Goal: Task Accomplishment & Management: Complete application form

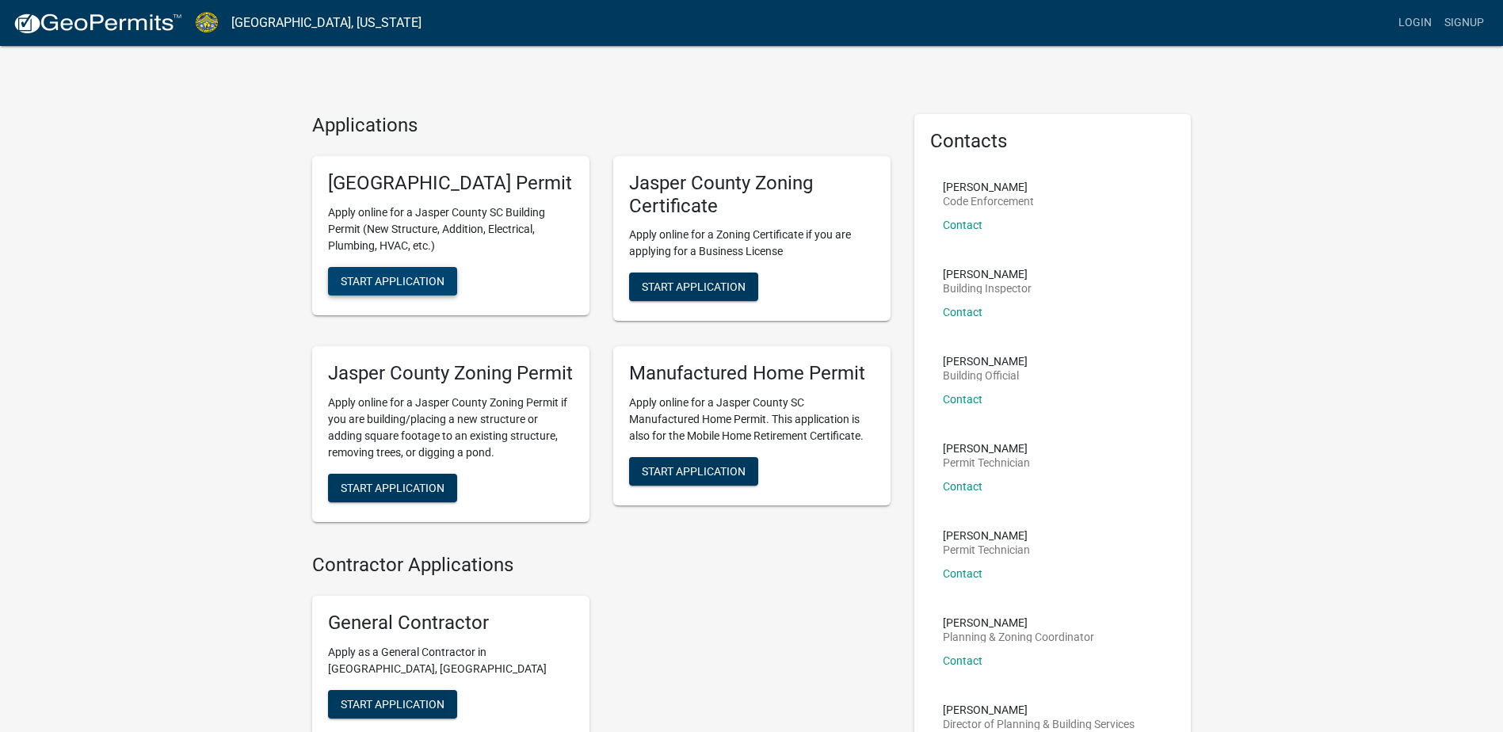
click at [412, 287] on span "Start Application" at bounding box center [393, 280] width 104 height 13
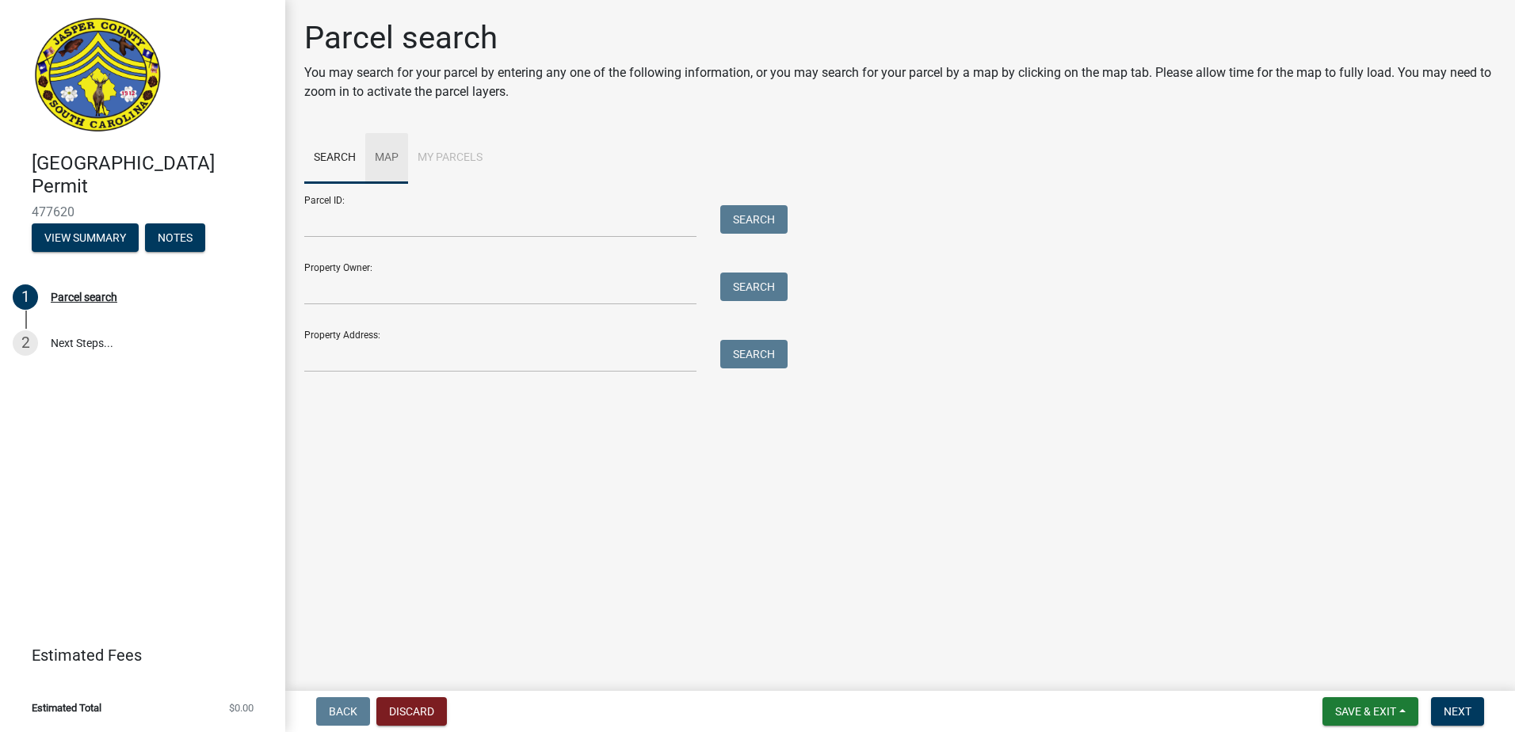
click at [383, 156] on link "Map" at bounding box center [386, 158] width 43 height 51
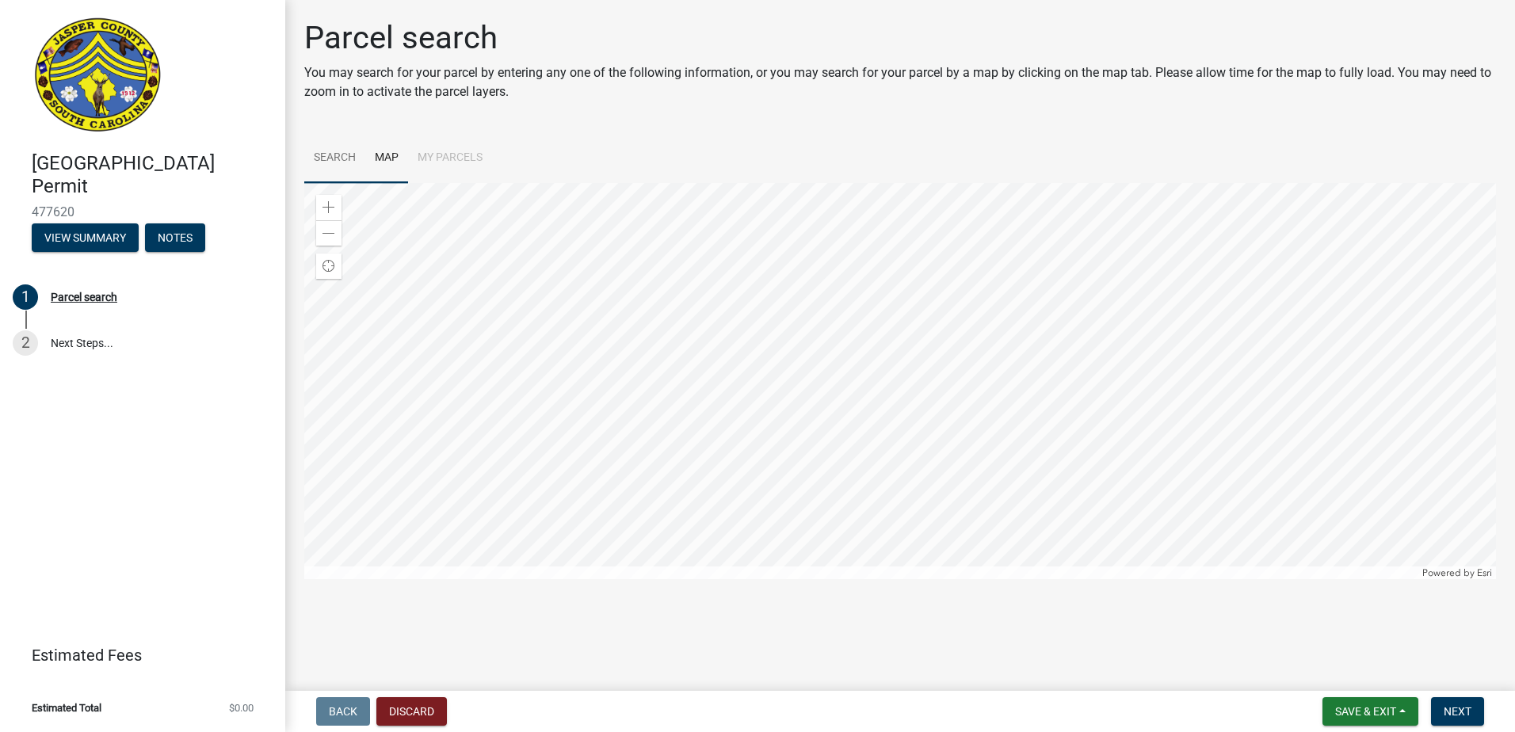
click at [337, 163] on link "Search" at bounding box center [334, 158] width 61 height 51
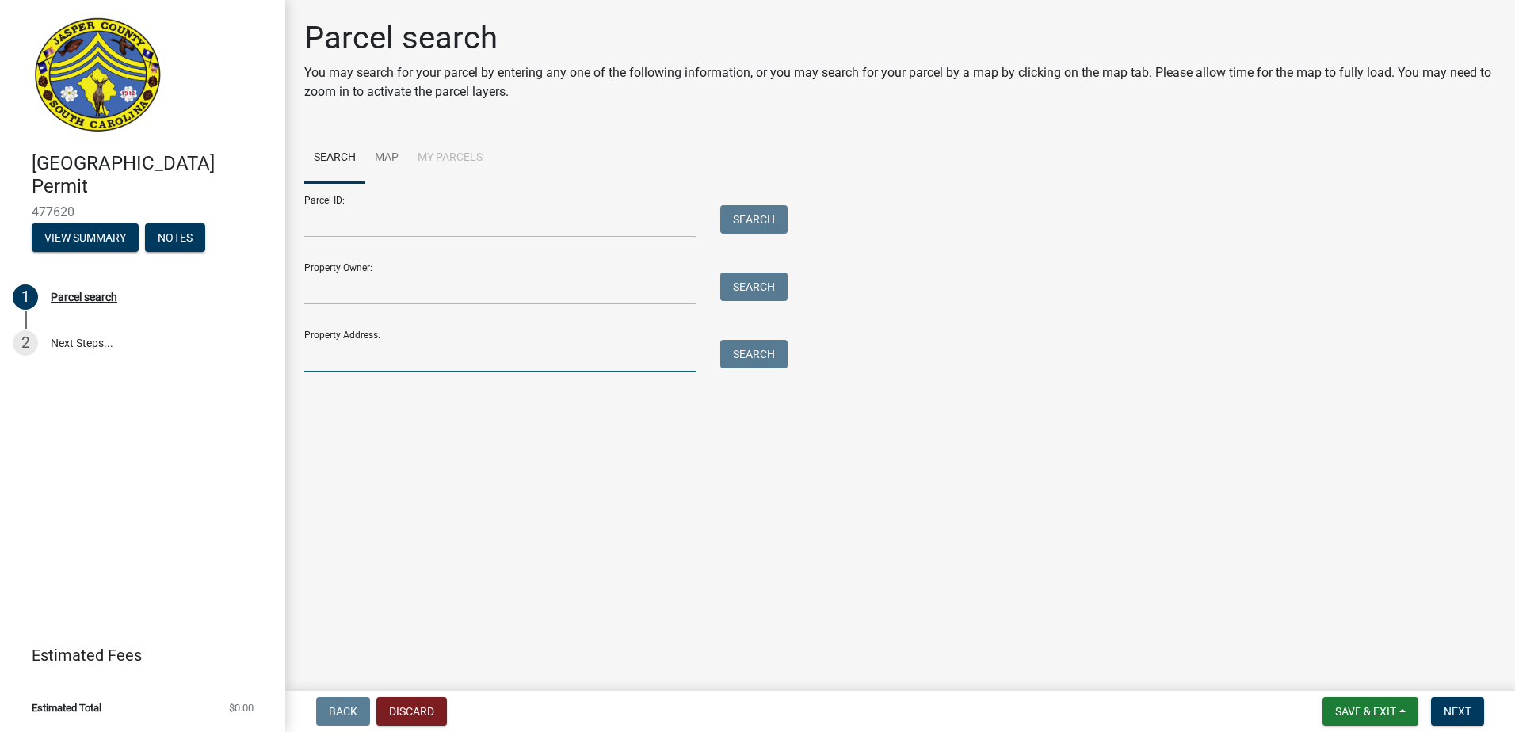
click at [394, 356] on input "Property Address:" at bounding box center [500, 356] width 392 height 32
type input "[STREET_ADDRESS]"
click at [765, 355] on button "Search" at bounding box center [753, 354] width 67 height 29
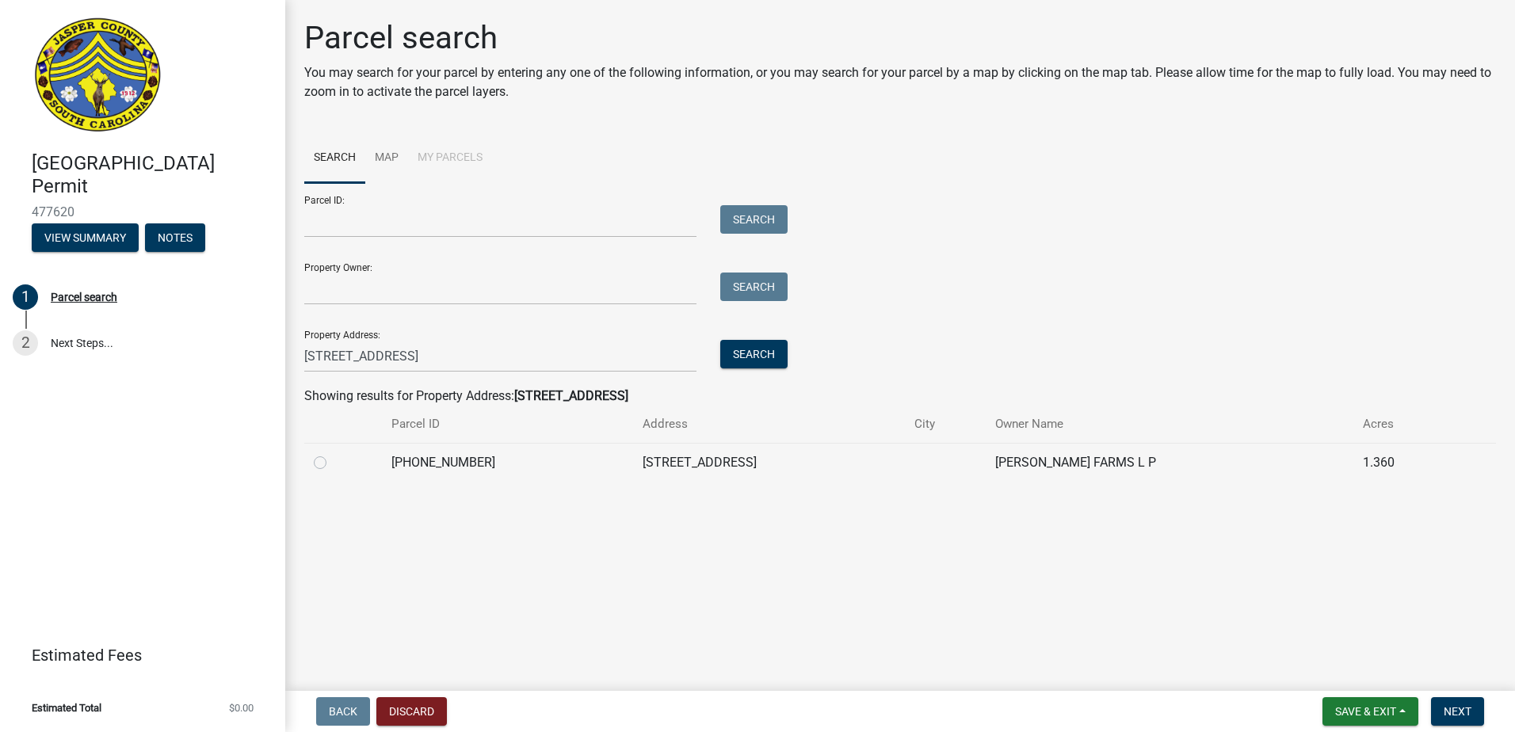
click at [333, 453] on label at bounding box center [333, 453] width 0 height 0
click at [333, 459] on input "radio" at bounding box center [338, 458] width 10 height 10
radio input "true"
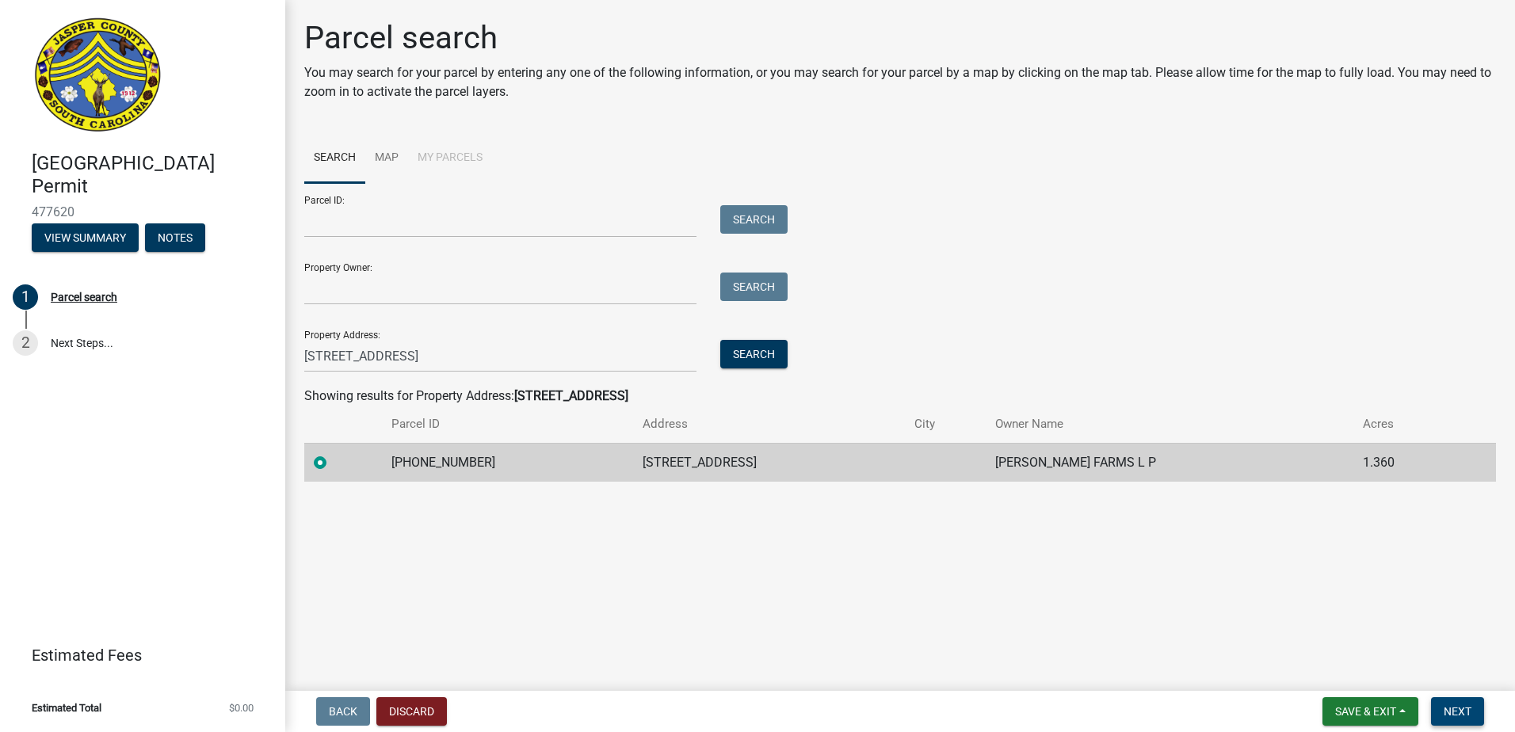
click at [1461, 706] on span "Next" at bounding box center [1457, 711] width 28 height 13
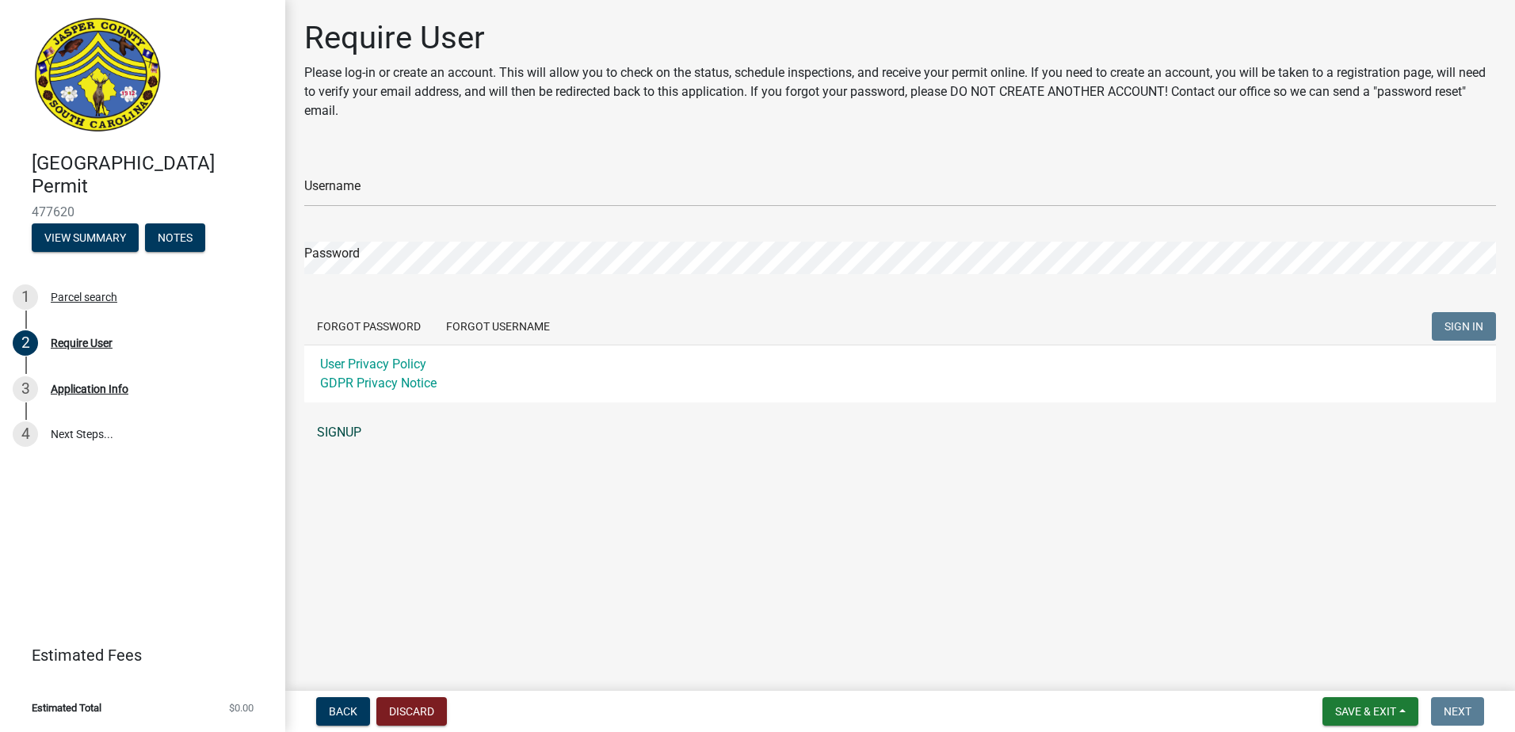
click at [332, 429] on link "SIGNUP" at bounding box center [900, 433] width 1192 height 32
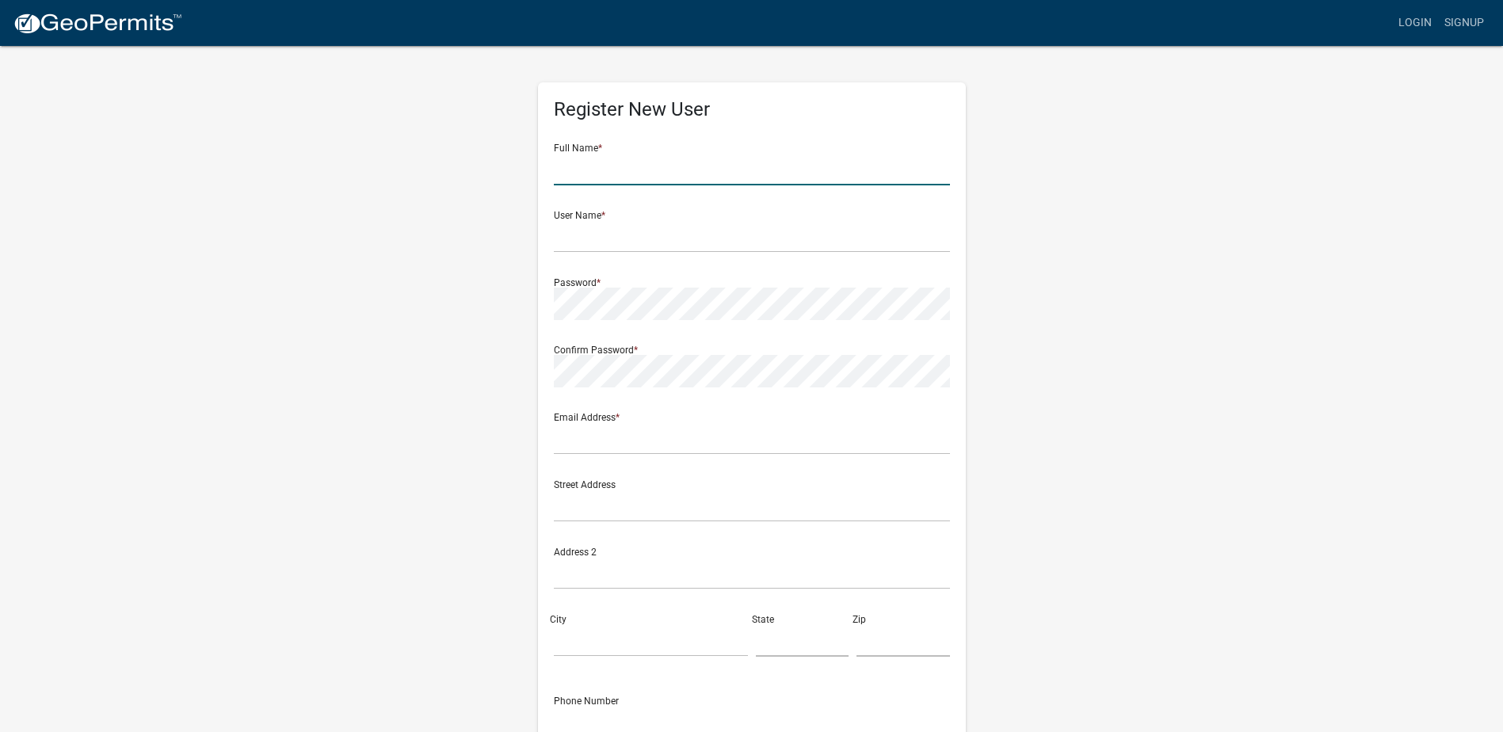
click at [646, 166] on input "text" at bounding box center [752, 169] width 396 height 32
type input "[PERSON_NAME]"
type input "[EMAIL_ADDRESS][DOMAIN_NAME]"
type input "[STREET_ADDRESS]"
type input "Campobello"
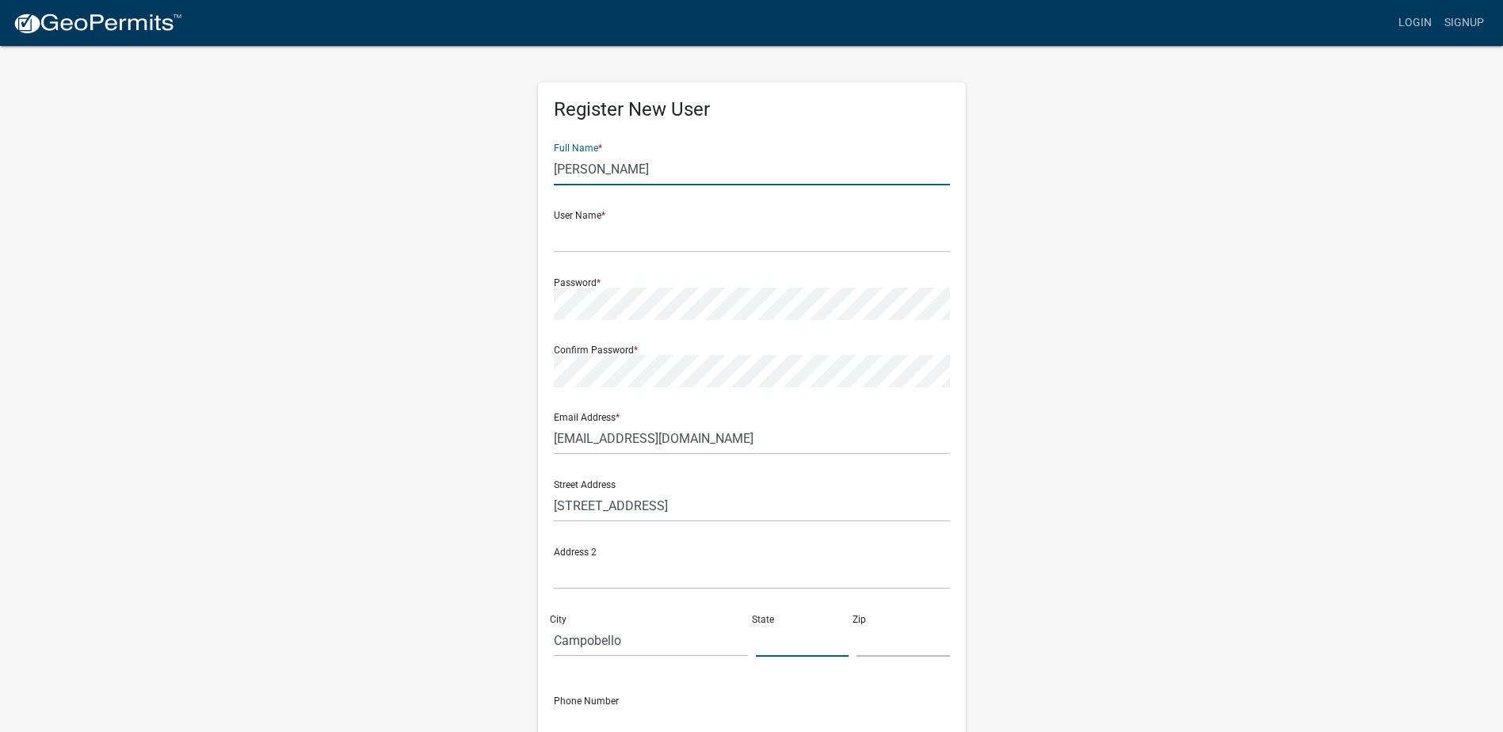
type input "SC"
type input "29322"
type input "8645811350"
click at [653, 236] on input "text" at bounding box center [752, 236] width 396 height 32
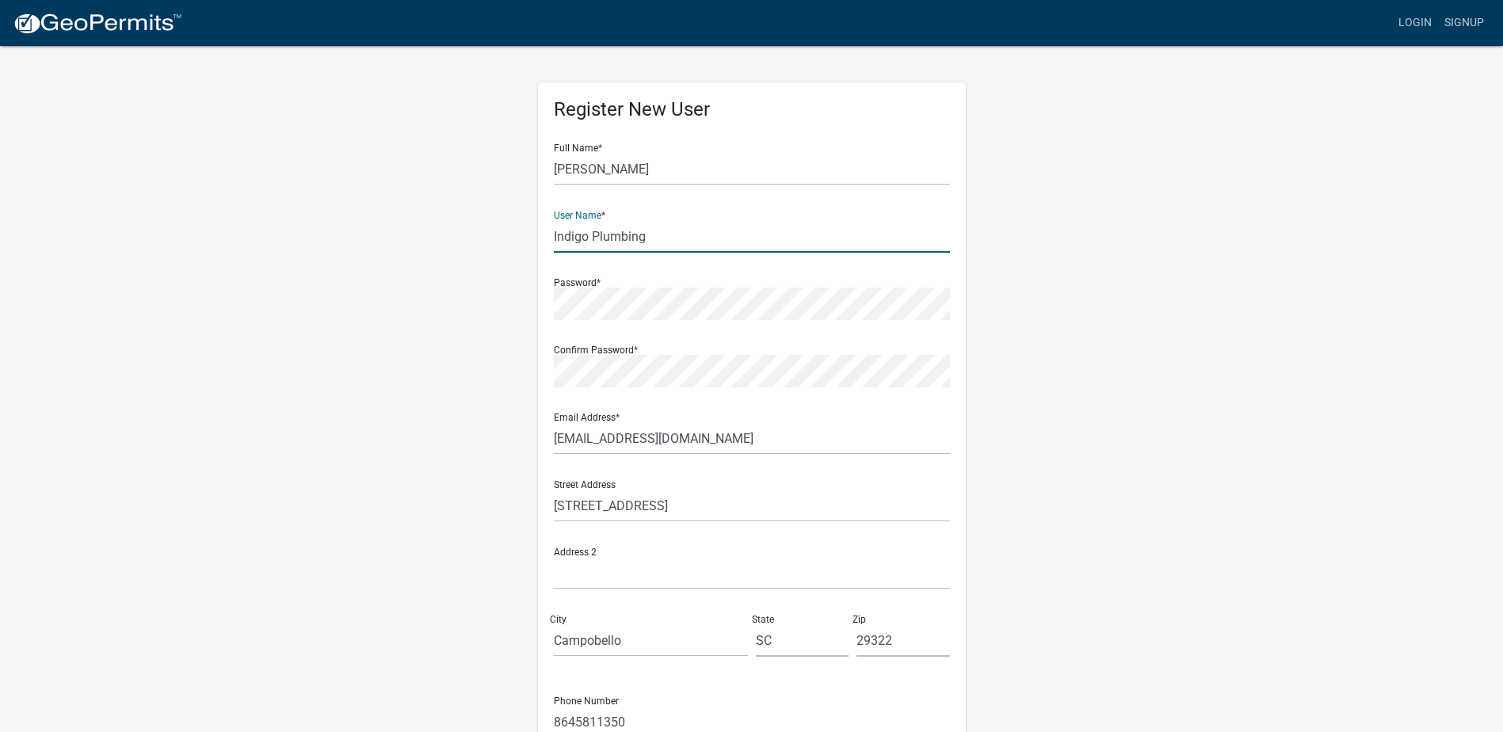
type input "Indigo Plumbing"
click at [1090, 367] on div "Register New User Full Name * [PERSON_NAME] User Name * Indigo Plumbing Passwor…" at bounding box center [751, 468] width 903 height 848
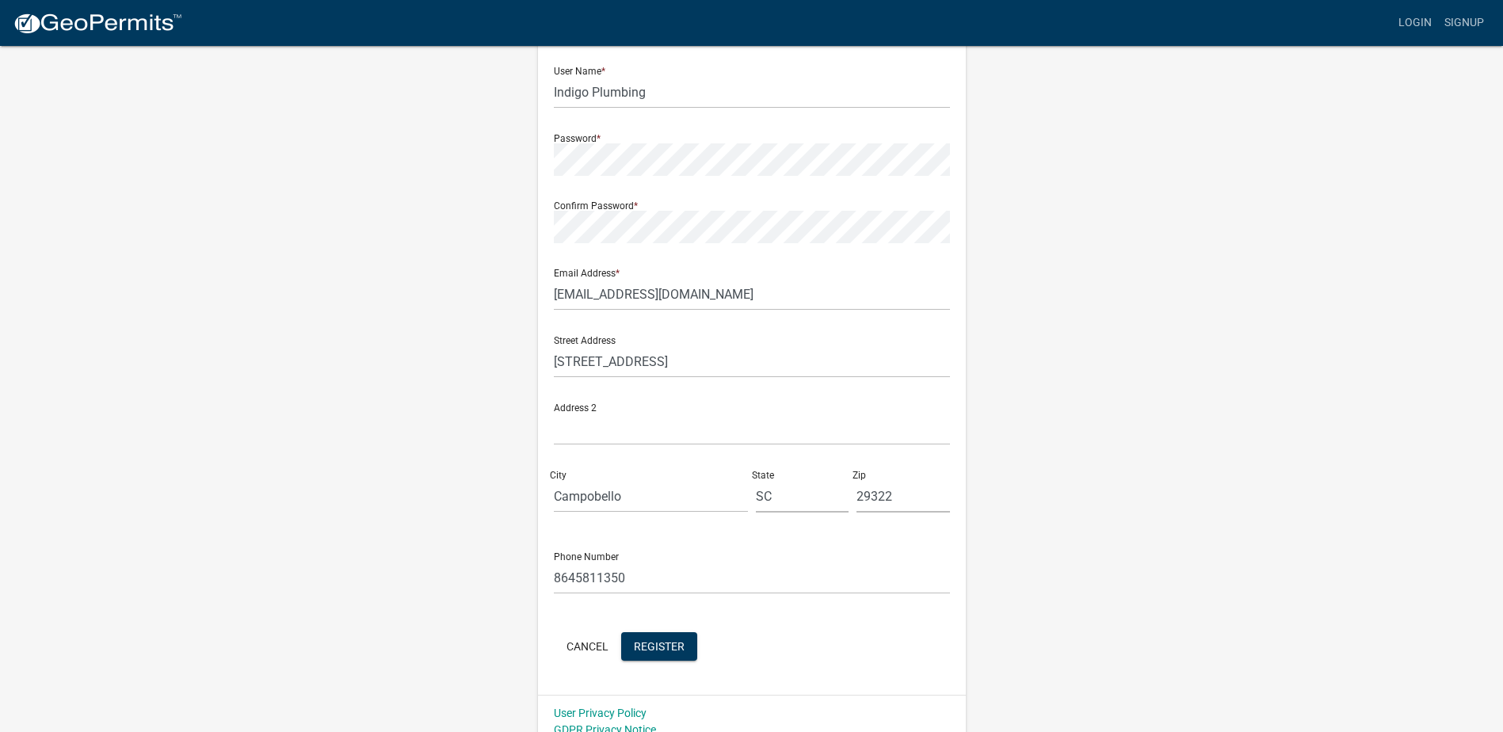
scroll to position [158, 0]
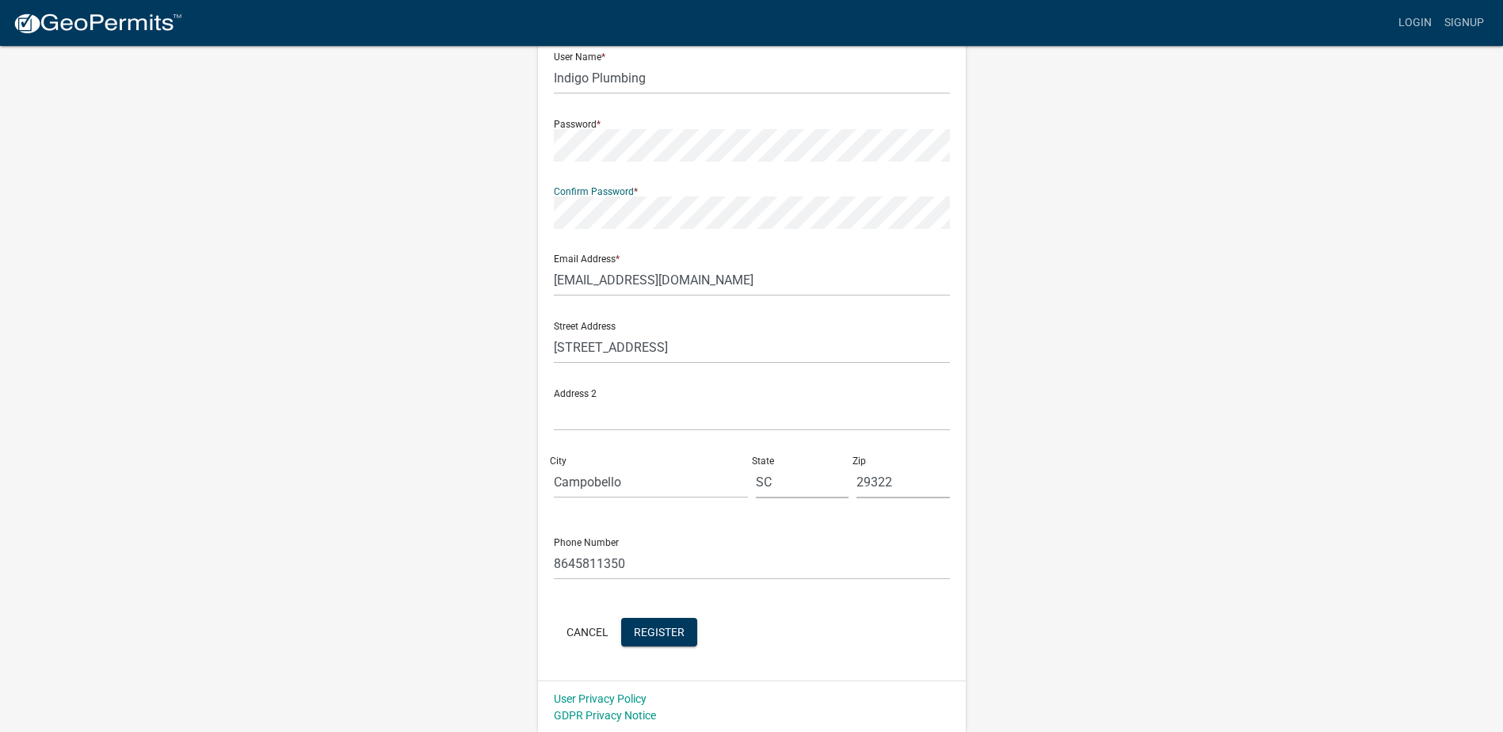
click at [1011, 391] on div "Register New User Full Name * [PERSON_NAME] User Name * Indigo Plumbing Passwor…" at bounding box center [751, 310] width 903 height 848
click at [645, 635] on span "Register" at bounding box center [659, 629] width 51 height 13
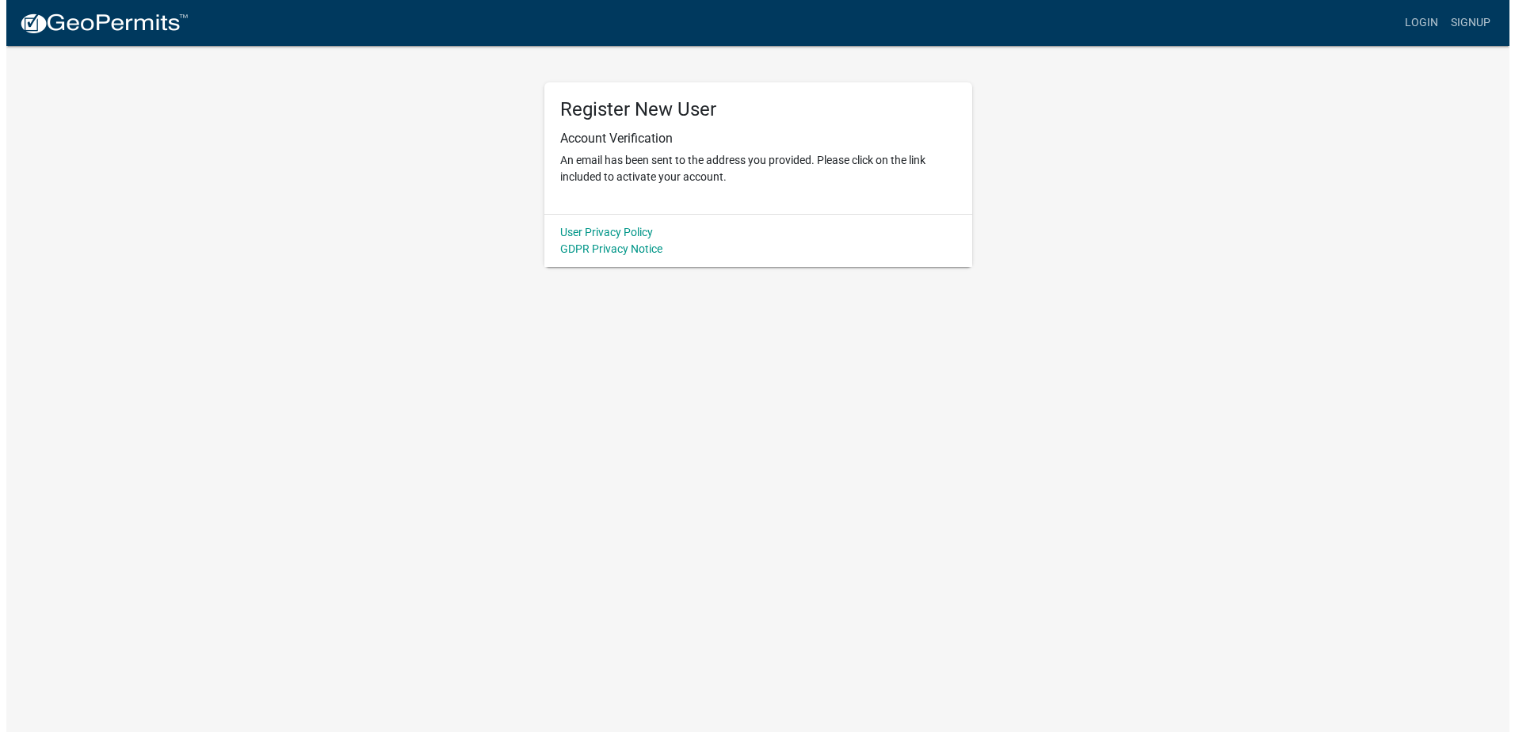
scroll to position [0, 0]
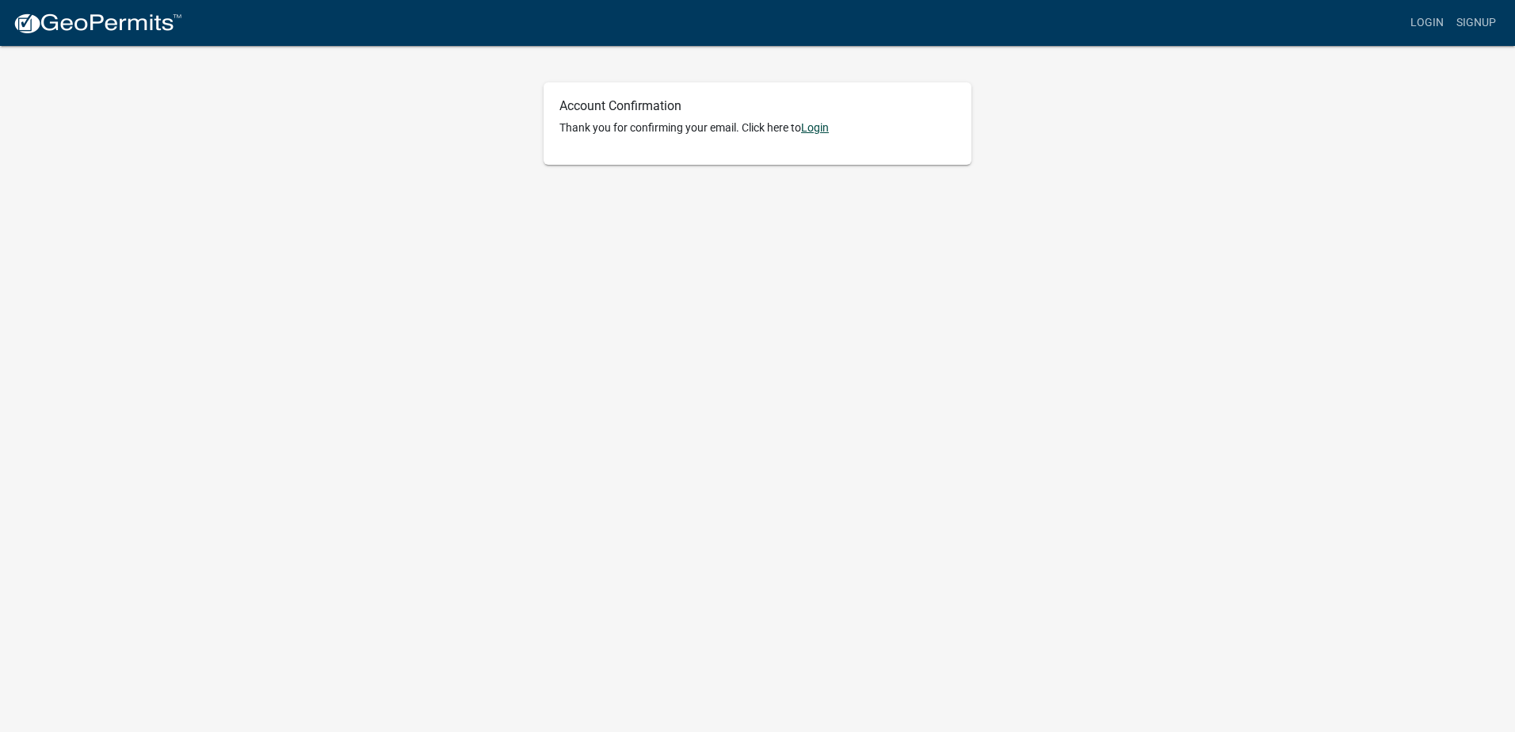
click at [822, 132] on link "Login" at bounding box center [815, 127] width 28 height 13
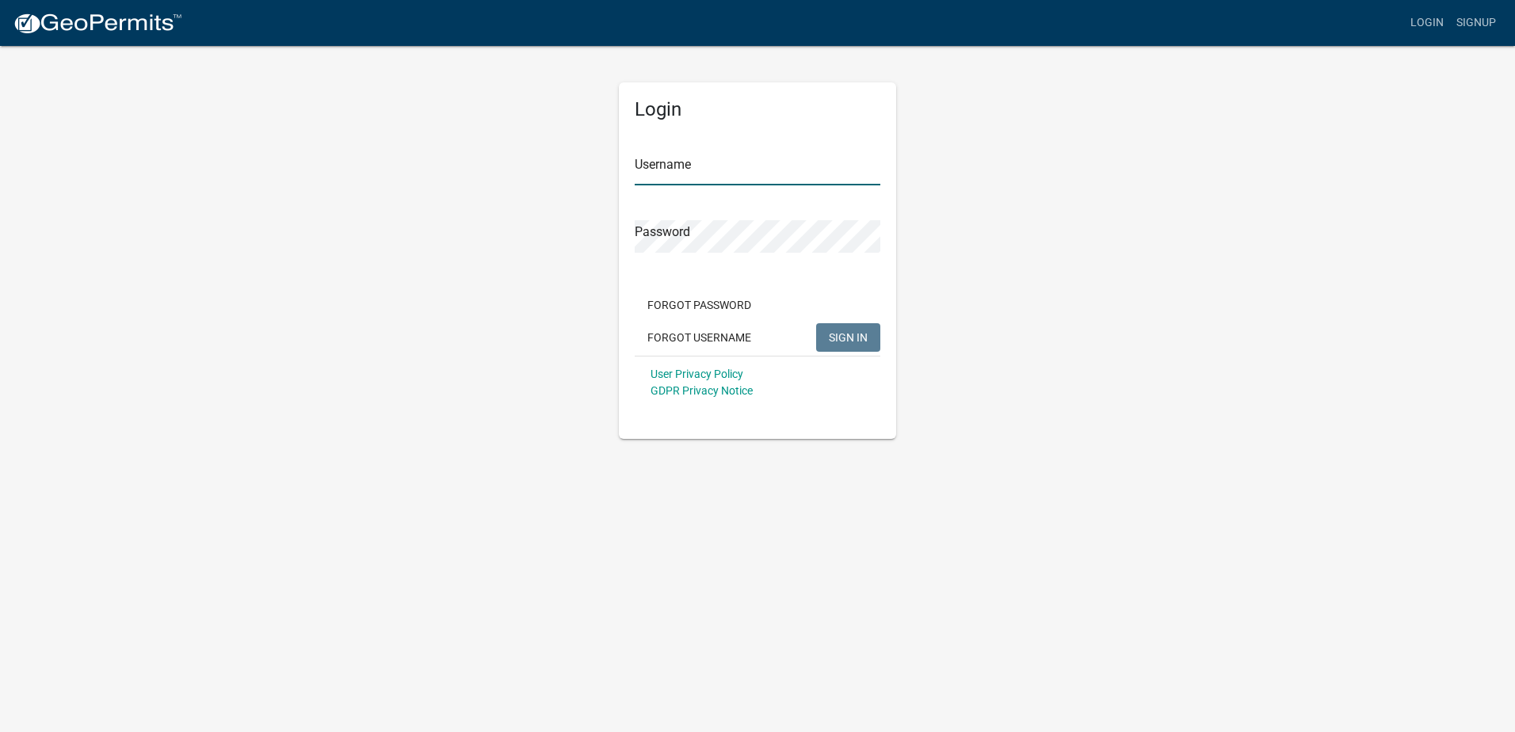
click at [754, 172] on input "Username" at bounding box center [758, 169] width 246 height 32
type input "i"
type input "Indigo Plumbing"
click at [727, 218] on div "Password" at bounding box center [758, 225] width 246 height 55
click at [816, 323] on button "SIGN IN" at bounding box center [848, 337] width 64 height 29
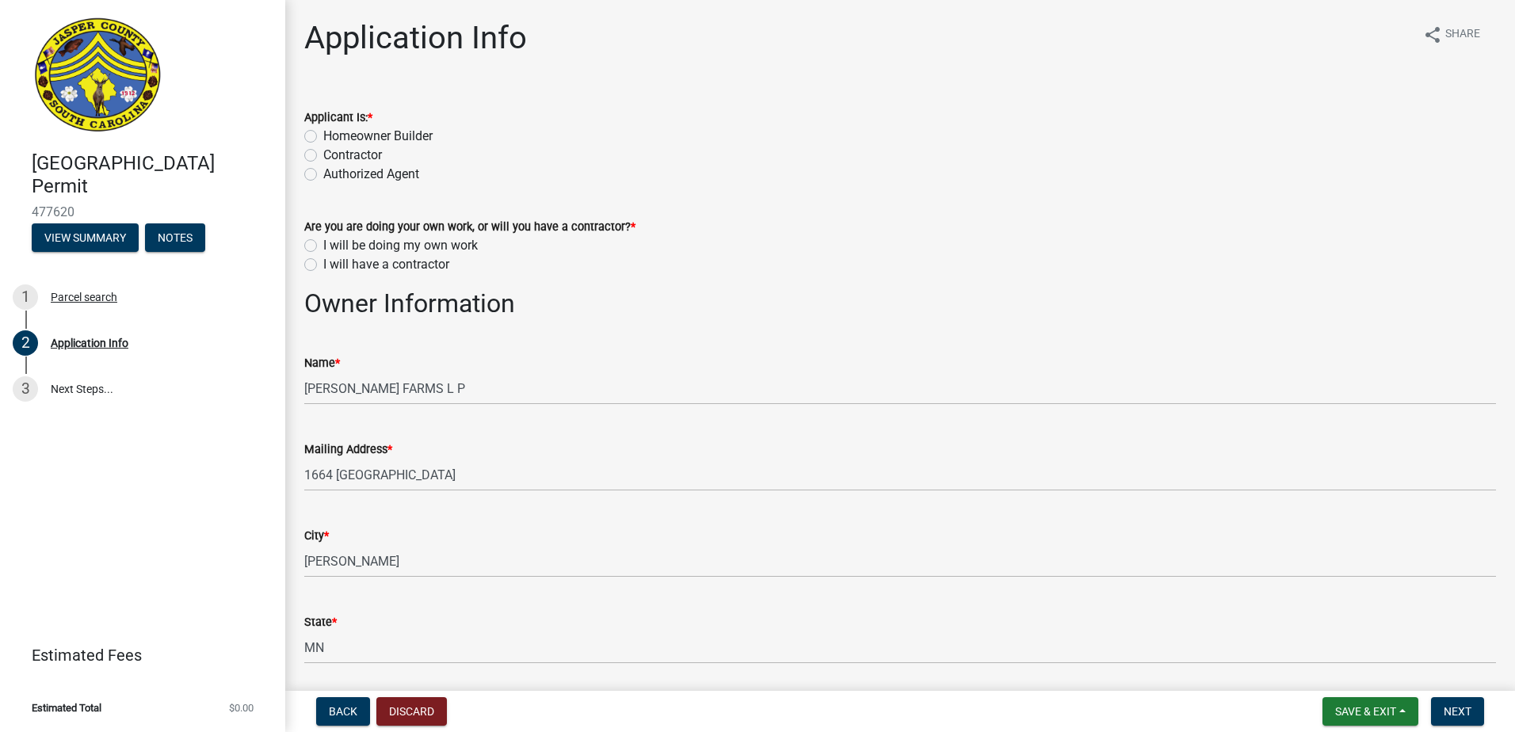
click at [324, 150] on label "Contractor" at bounding box center [352, 155] width 59 height 19
click at [324, 150] on input "Contractor" at bounding box center [328, 151] width 10 height 10
radio input "true"
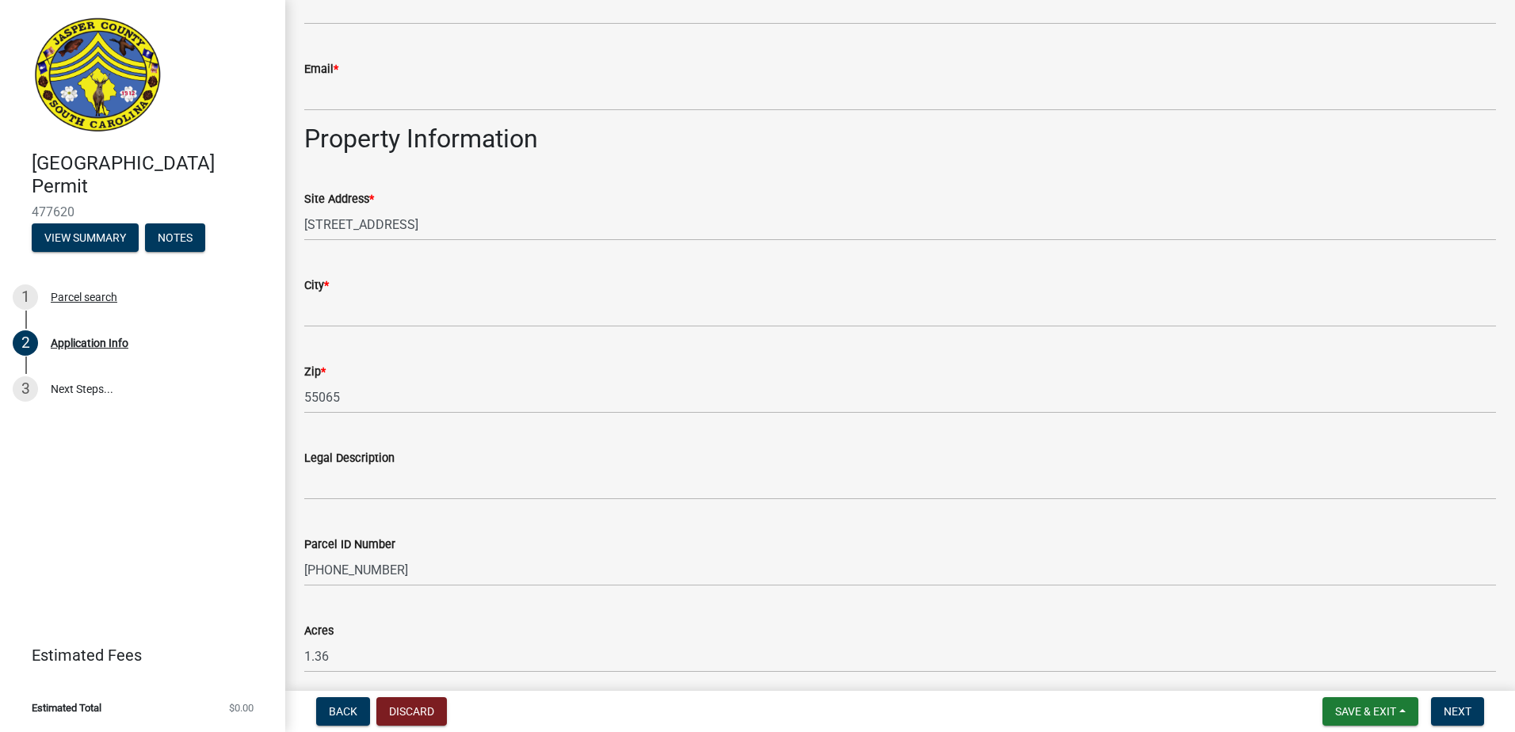
scroll to position [951, 0]
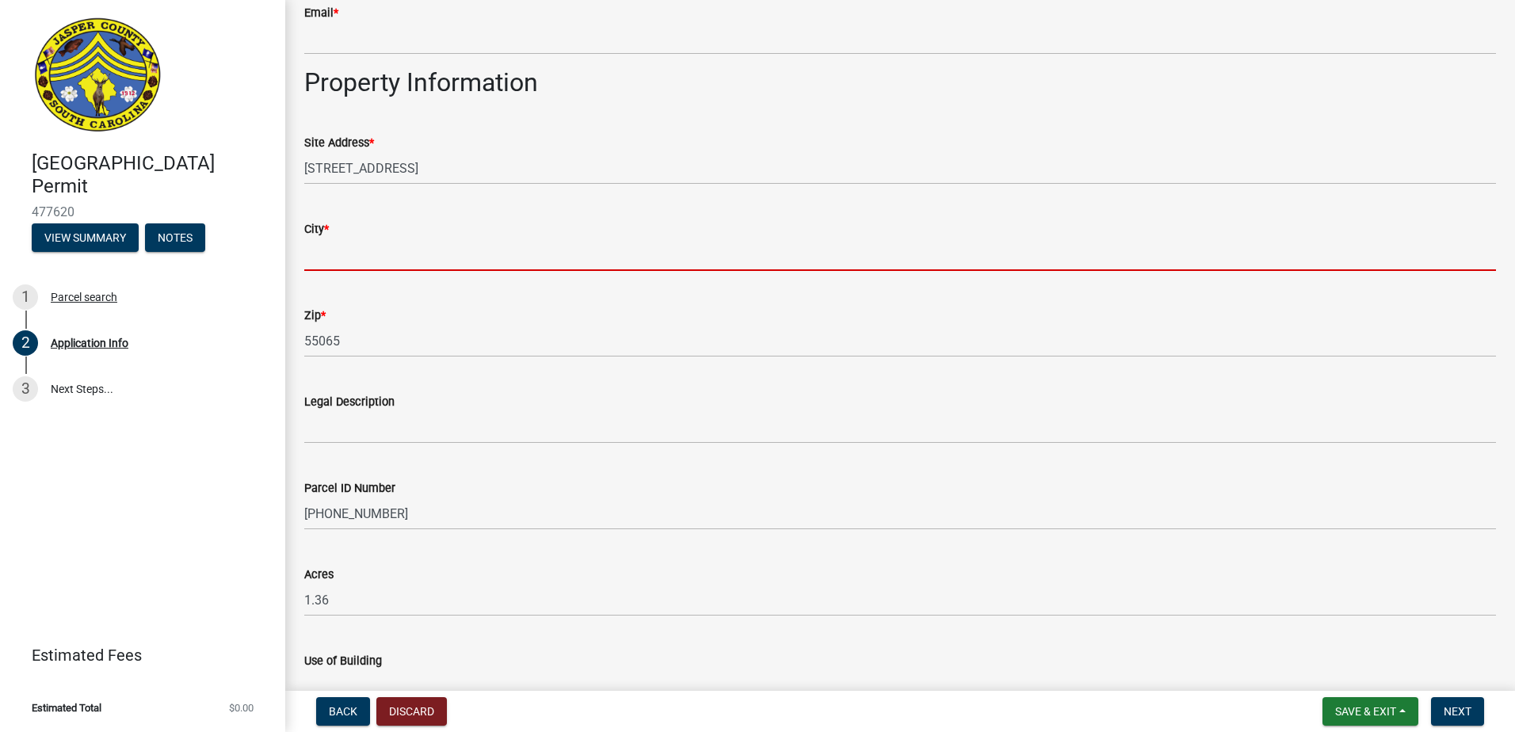
click at [480, 265] on input "City *" at bounding box center [900, 254] width 1192 height 32
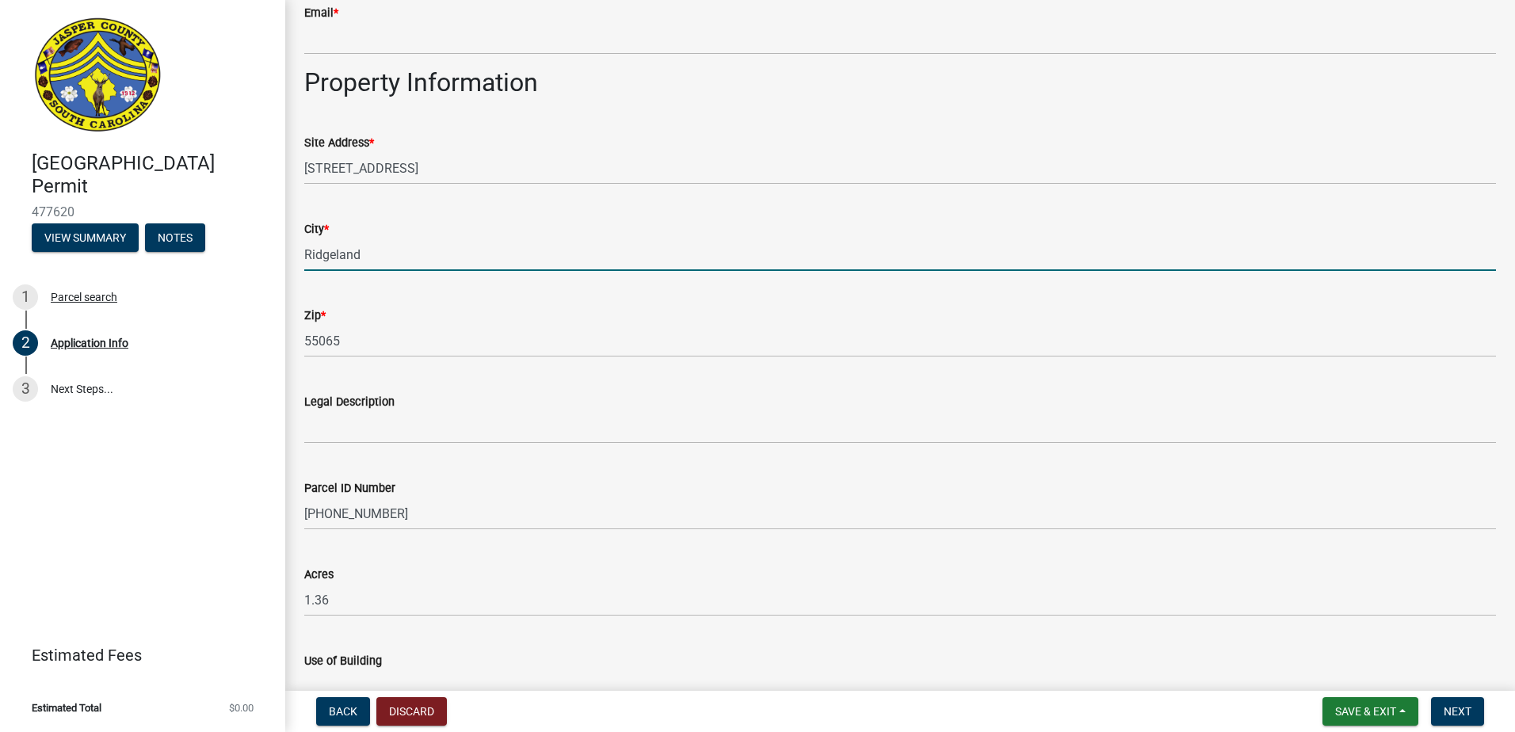
type input "Ridgeland"
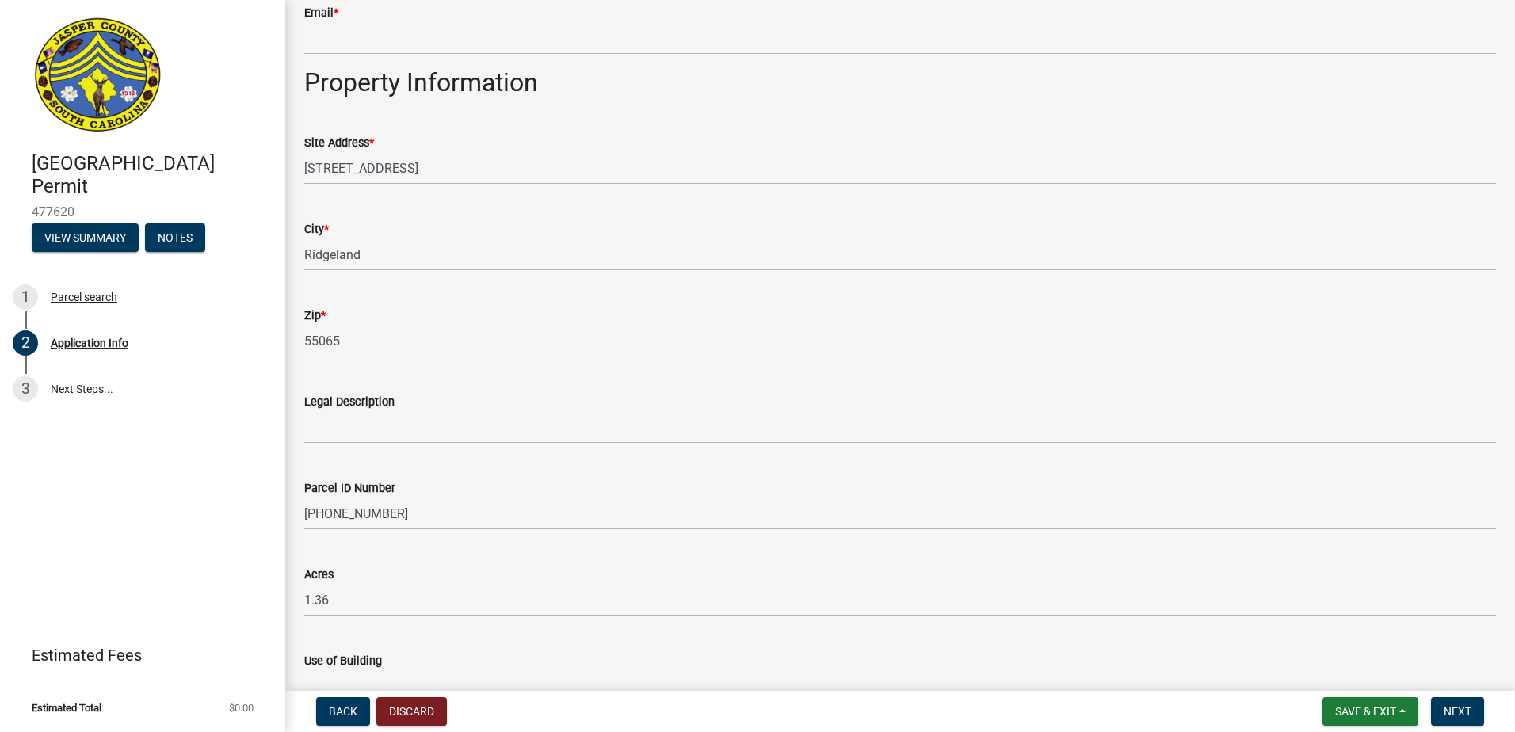
click at [700, 114] on div "Site Address * [STREET_ADDRESS]" at bounding box center [900, 148] width 1192 height 74
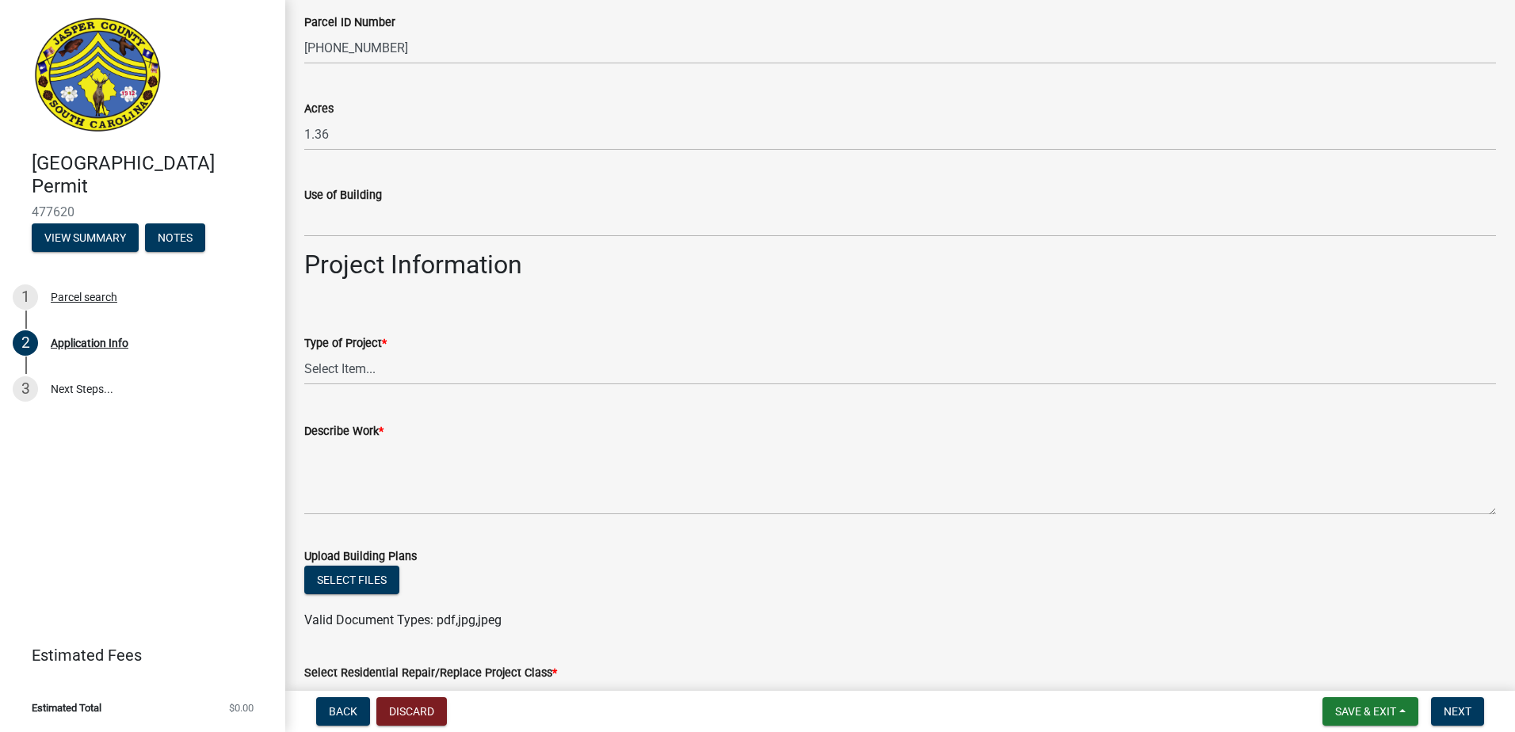
scroll to position [1426, 0]
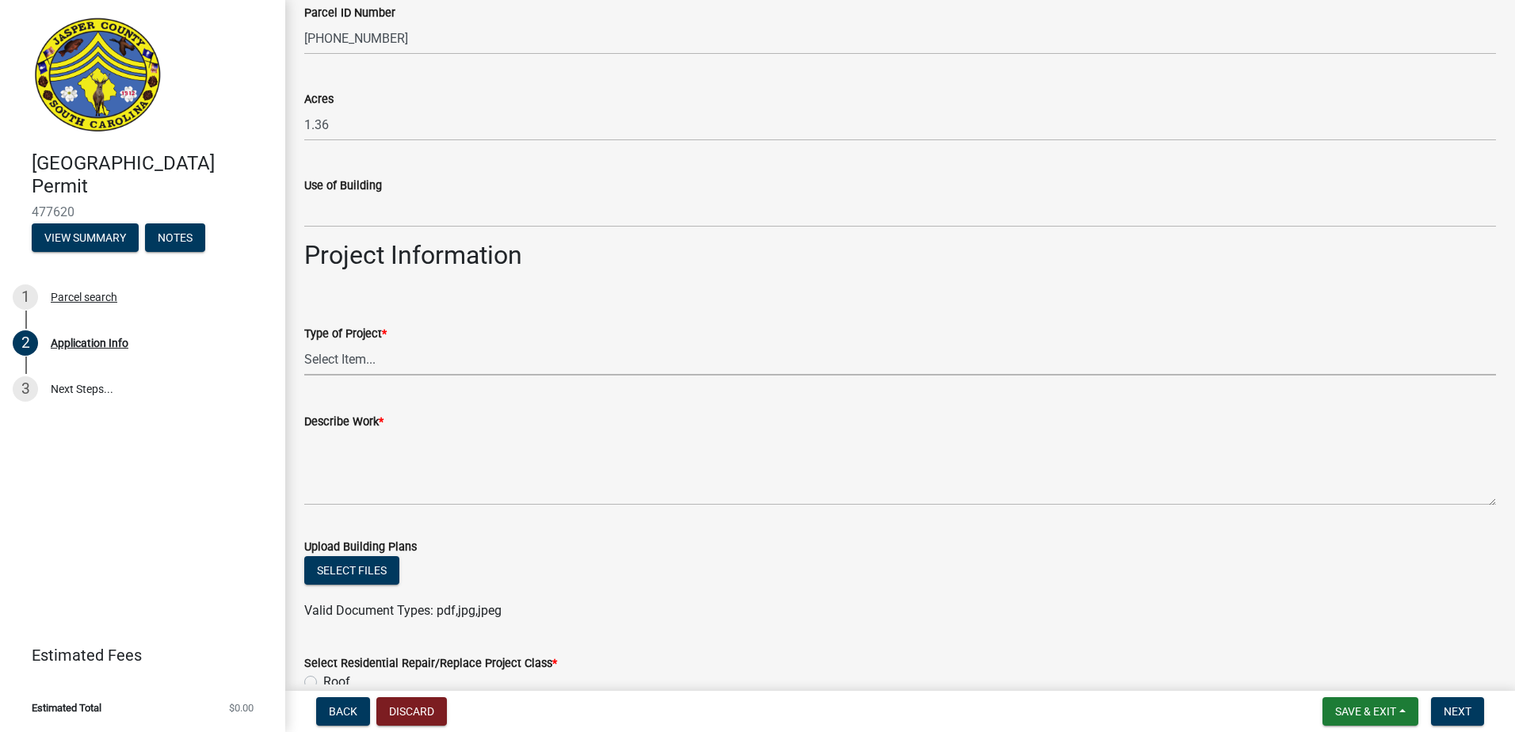
click at [422, 359] on select "Select Item... Construction Trailer/Shipping Container Residential Demolition C…" at bounding box center [900, 359] width 1192 height 32
click at [304, 343] on select "Select Item... Construction Trailer/Shipping Container Residential Demolition C…" at bounding box center [900, 359] width 1192 height 32
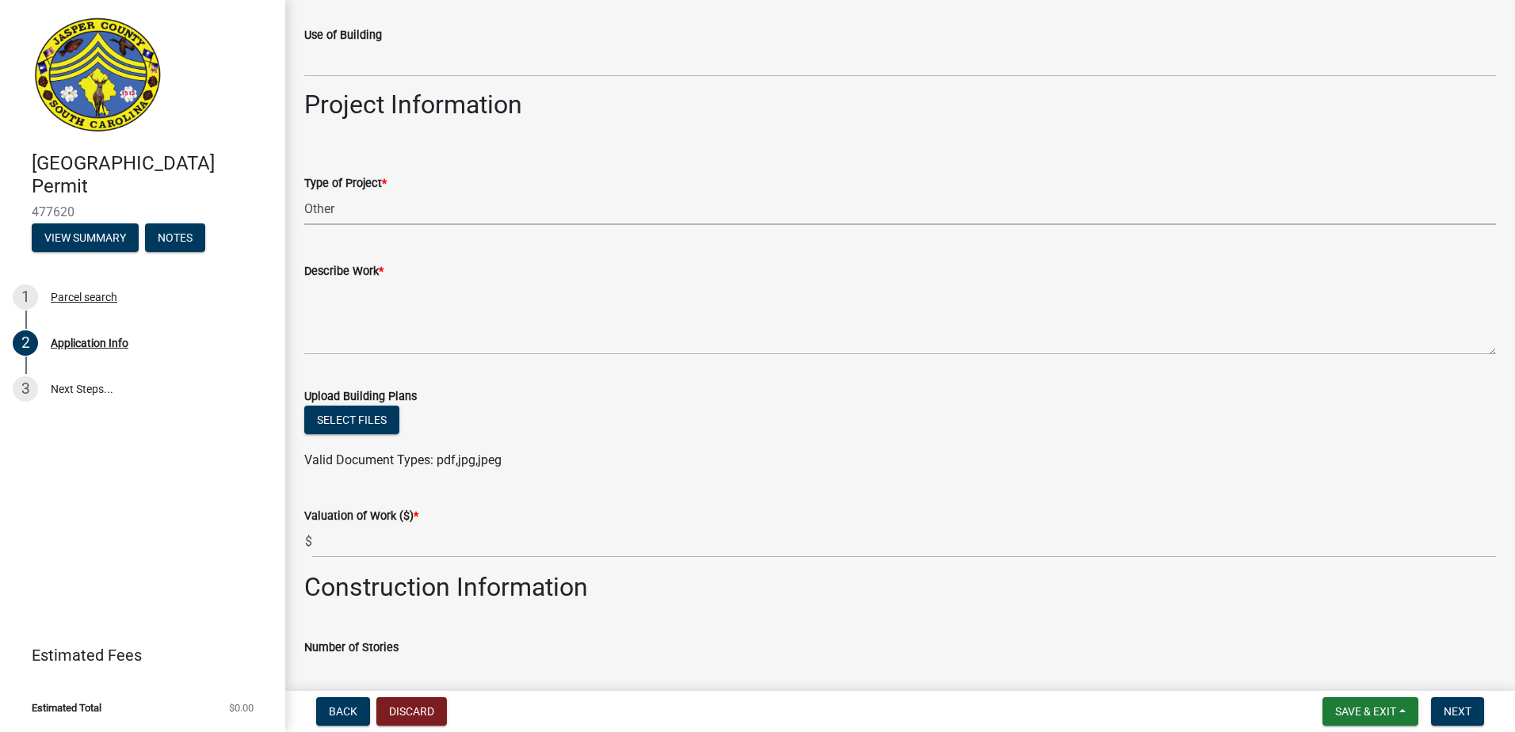
scroll to position [1578, 0]
click at [388, 213] on select "Select Item... Construction Trailer/Shipping Container Residential Demolition C…" at bounding box center [900, 207] width 1192 height 32
click at [304, 191] on select "Select Item... Construction Trailer/Shipping Container Residential Demolition C…" at bounding box center [900, 207] width 1192 height 32
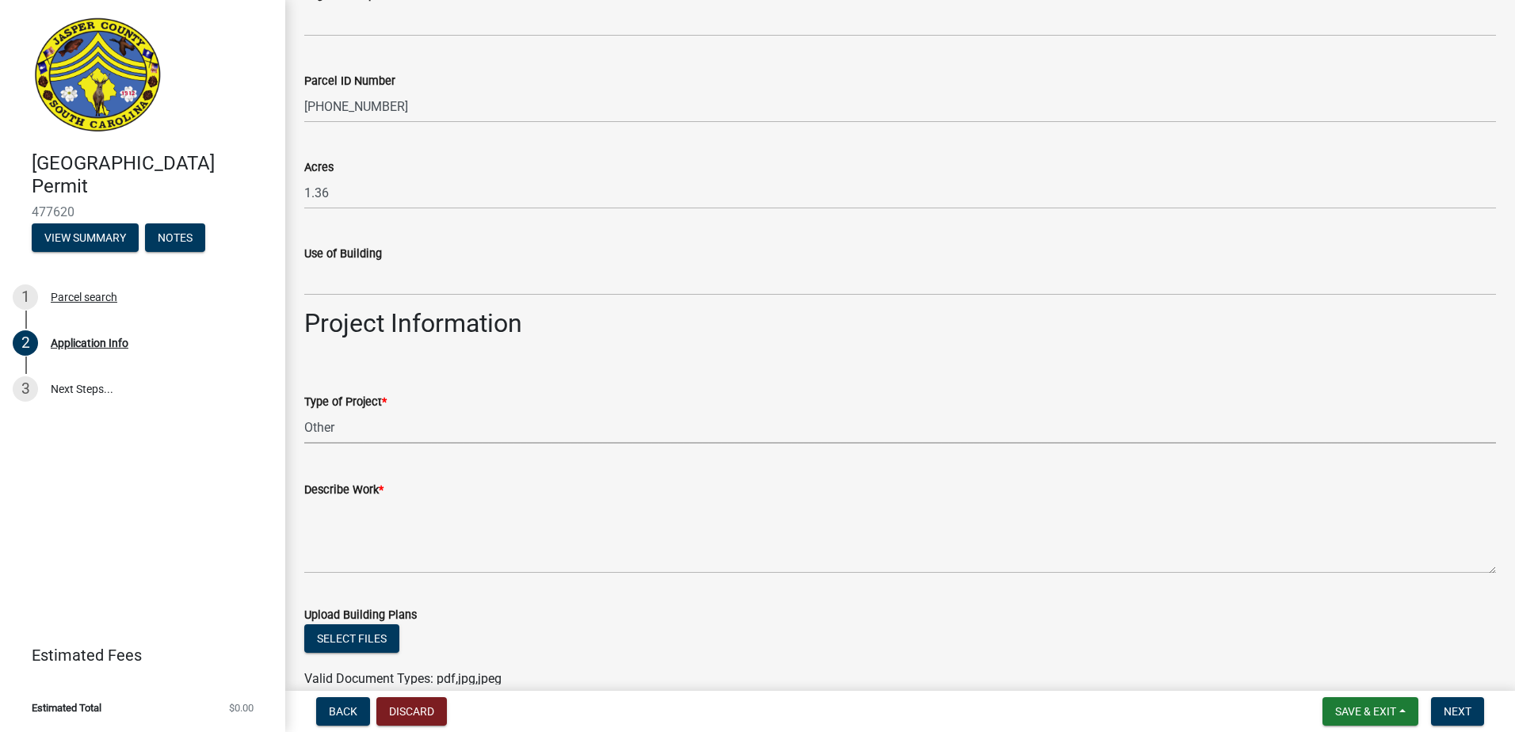
scroll to position [1261, 0]
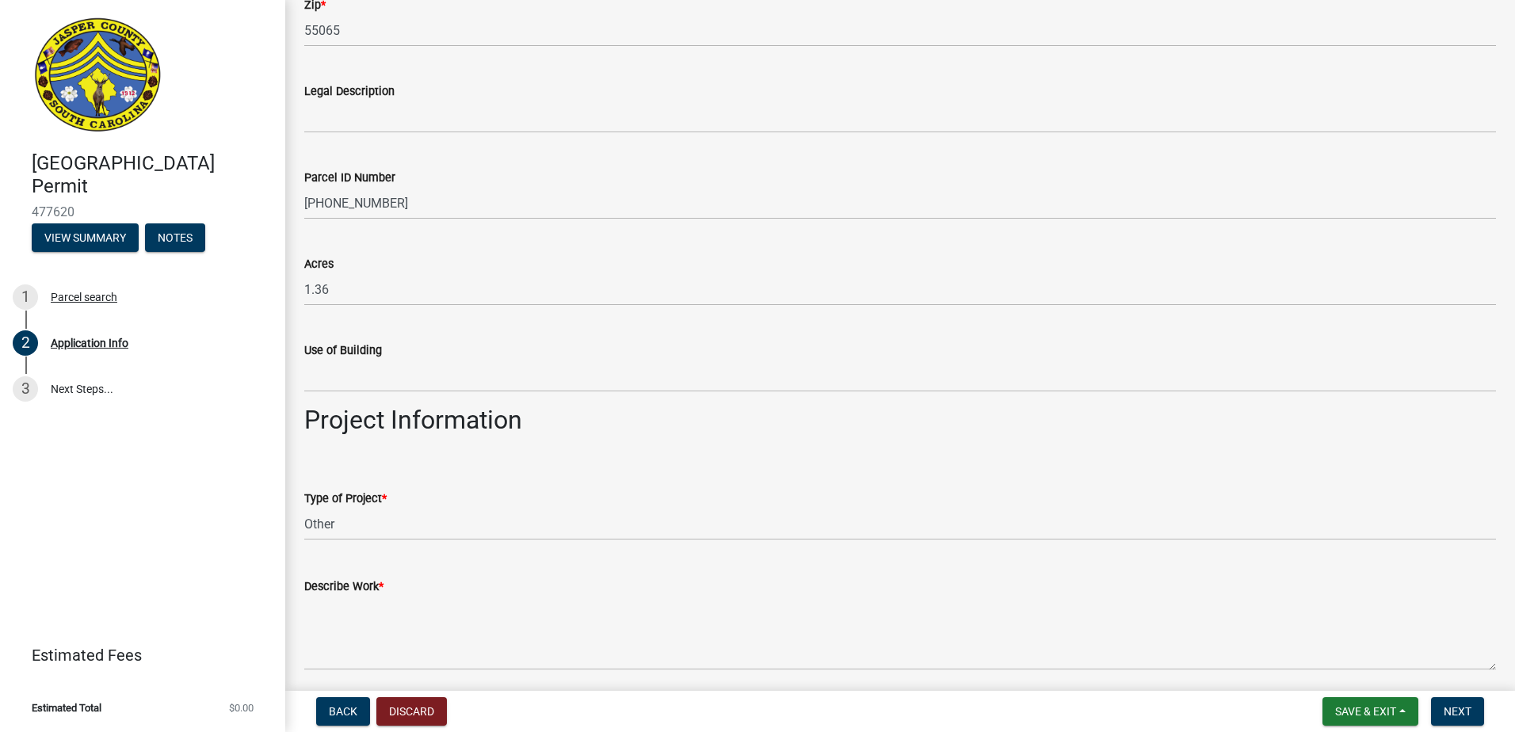
click at [815, 443] on wm-data-entity-input "Project Information" at bounding box center [900, 426] width 1192 height 43
click at [761, 532] on select "Select Item... Construction Trailer/Shipping Container Residential Demolition C…" at bounding box center [900, 524] width 1192 height 32
click at [304, 508] on select "Select Item... Construction Trailer/Shipping Container Residential Demolition C…" at bounding box center [900, 524] width 1192 height 32
select select "9ee69ee8-4d28-486b-bc7b-e904e70aa828"
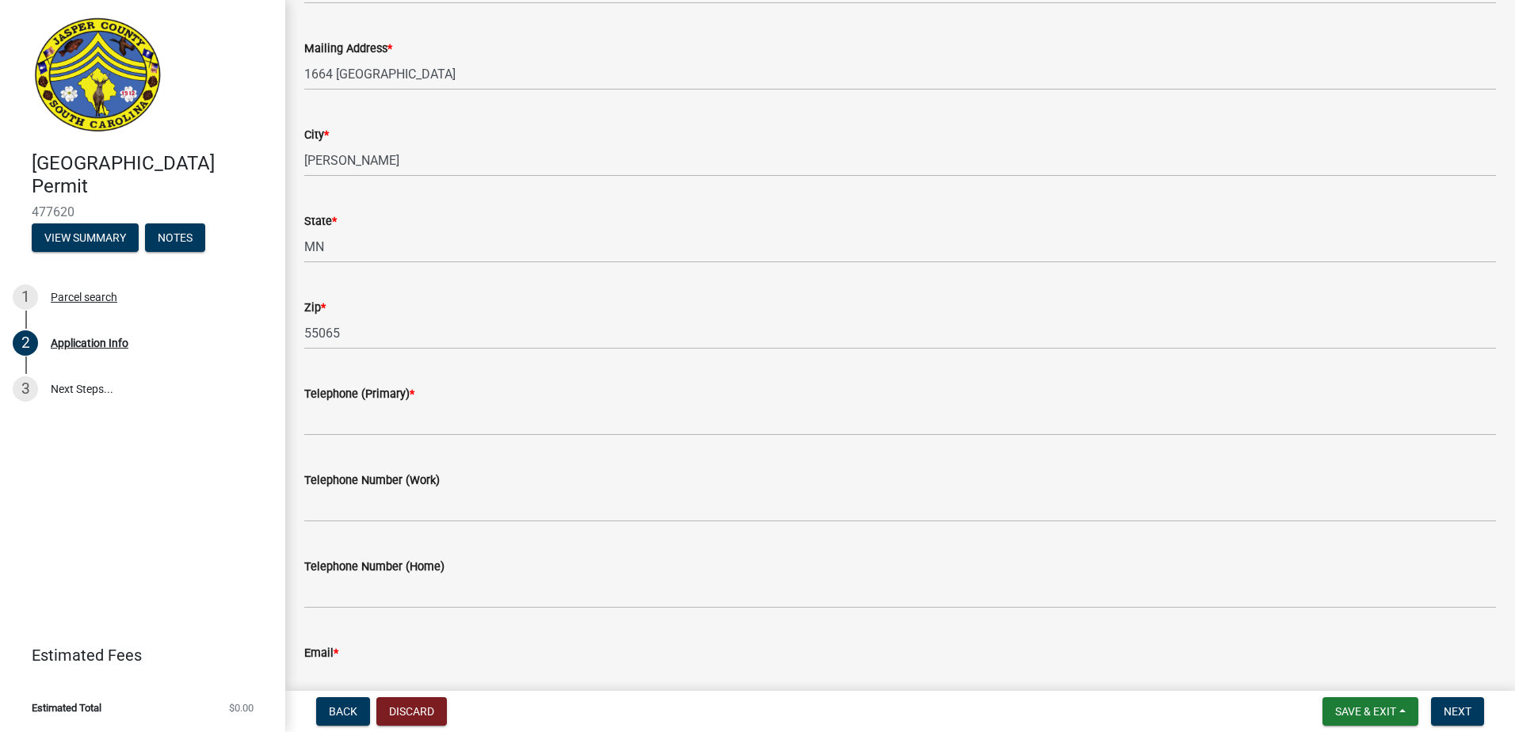
scroll to position [0, 0]
